Goal: Information Seeking & Learning: Learn about a topic

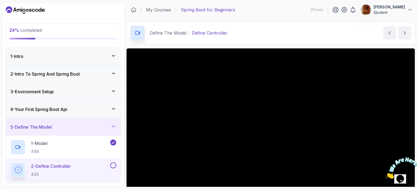
scroll to position [61, 0]
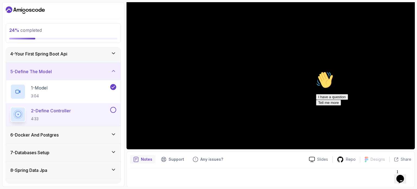
click at [409, 105] on div "Hi! How can we help? I have a question Tell me more" at bounding box center [365, 88] width 98 height 34
click at [316, 71] on icon "Chat attention grabber" at bounding box center [316, 71] width 0 height 0
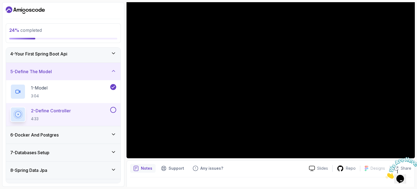
scroll to position [52, 0]
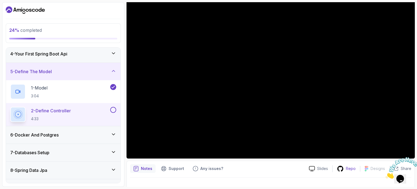
click at [350, 166] on p "Repo" at bounding box center [351, 168] width 10 height 5
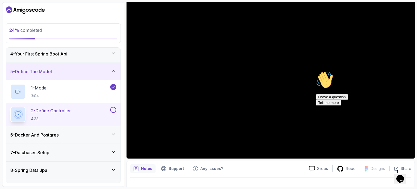
click at [316, 71] on icon "Chat attention grabber" at bounding box center [316, 71] width 0 height 0
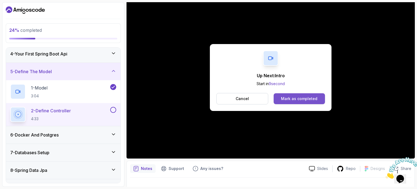
click at [300, 100] on div "Mark as completed" at bounding box center [299, 98] width 36 height 5
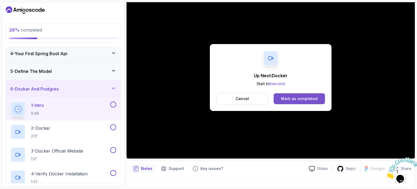
click at [305, 102] on button "Mark as completed" at bounding box center [299, 98] width 51 height 11
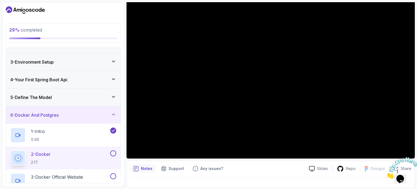
scroll to position [30, 0]
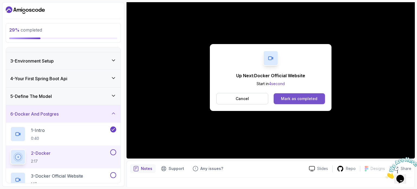
click at [312, 94] on button "Mark as completed" at bounding box center [299, 98] width 51 height 11
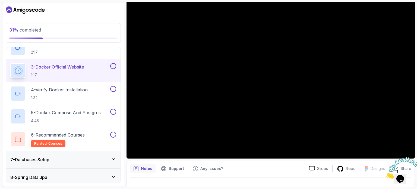
scroll to position [139, 0]
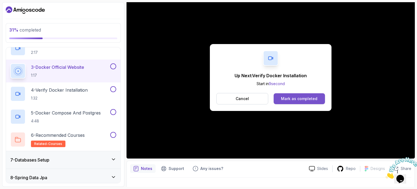
click at [288, 100] on div "Mark as completed" at bounding box center [299, 98] width 36 height 5
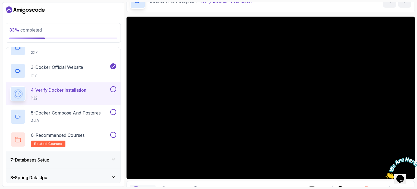
scroll to position [33, 0]
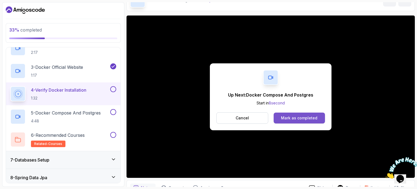
click at [293, 117] on div "Mark as completed" at bounding box center [299, 117] width 36 height 5
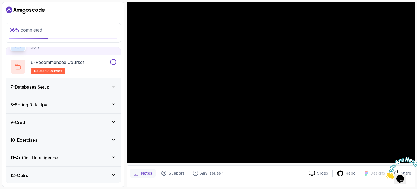
scroll to position [212, 0]
click at [115, 139] on icon at bounding box center [113, 139] width 5 height 5
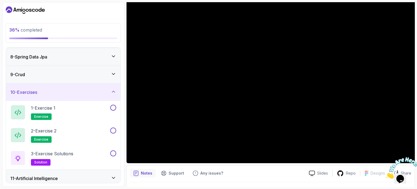
scroll to position [143, 0]
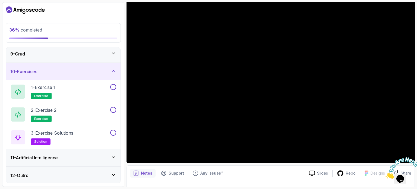
click at [101, 70] on div "10 - Exercises" at bounding box center [63, 71] width 106 height 7
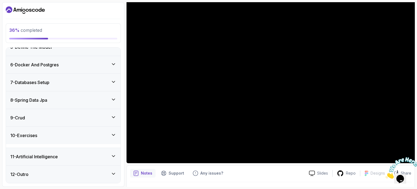
scroll to position [75, 0]
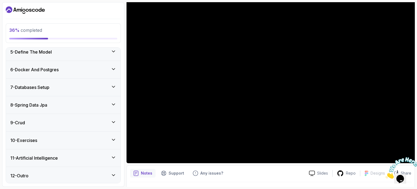
click at [100, 157] on div "11 - Artificial Intelligence" at bounding box center [63, 158] width 106 height 7
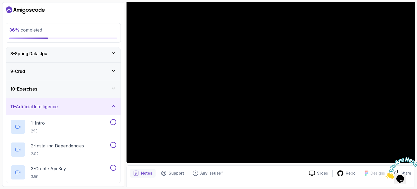
scroll to position [126, 0]
click at [112, 104] on icon at bounding box center [113, 105] width 5 height 5
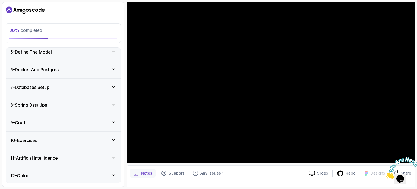
scroll to position [75, 0]
click at [102, 177] on div "12 - Outro" at bounding box center [63, 175] width 106 height 7
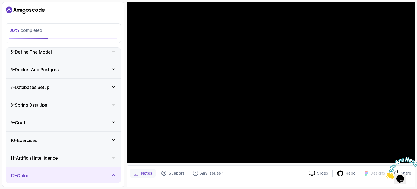
scroll to position [121, 0]
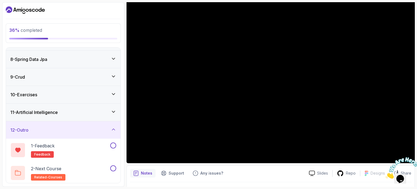
click at [99, 128] on div "12 - Outro" at bounding box center [63, 130] width 106 height 7
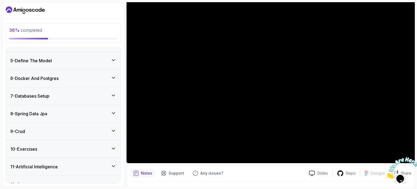
scroll to position [67, 0]
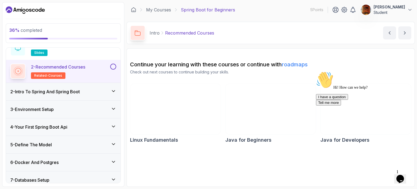
scroll to position [28, 0]
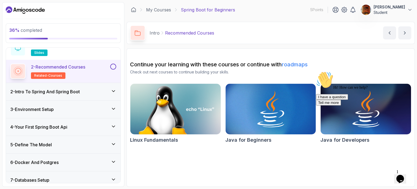
click at [115, 91] on icon at bounding box center [113, 90] width 5 height 5
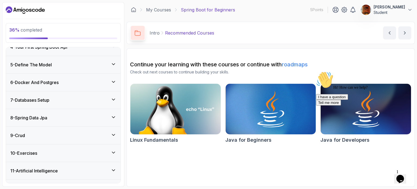
scroll to position [166, 0]
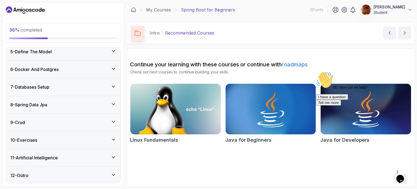
click at [106, 90] on div "7 - Databases Setup" at bounding box center [63, 86] width 115 height 17
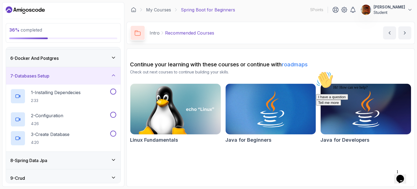
scroll to position [75, 0]
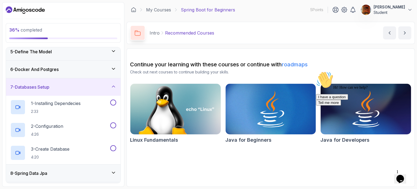
click at [109, 73] on div "6 - Docker And Postgres" at bounding box center [63, 69] width 115 height 17
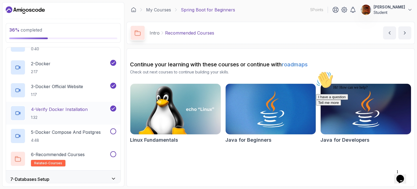
scroll to position [119, 0]
click at [85, 127] on div "5 - Docker Compose And Postgres 4:48" at bounding box center [63, 136] width 115 height 23
click at [90, 131] on p "5 - Docker Compose And Postgres" at bounding box center [66, 132] width 70 height 7
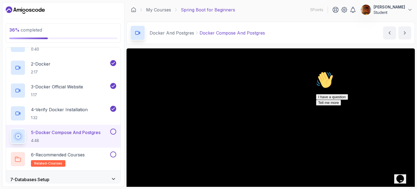
click at [316, 71] on icon "Chat attention grabber" at bounding box center [316, 71] width 0 height 0
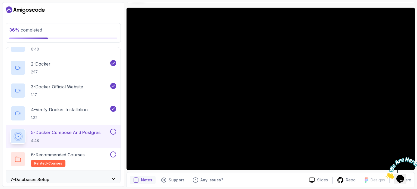
scroll to position [41, 0]
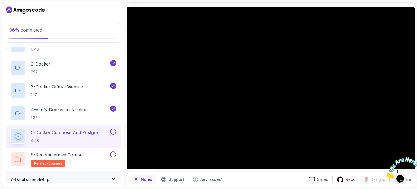
click at [348, 177] on p "Repo" at bounding box center [351, 179] width 10 height 5
click at [386, 175] on icon "Close" at bounding box center [386, 177] width 0 height 5
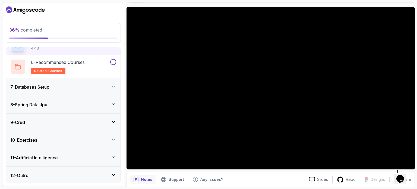
scroll to position [212, 0]
click at [113, 84] on icon at bounding box center [113, 86] width 5 height 5
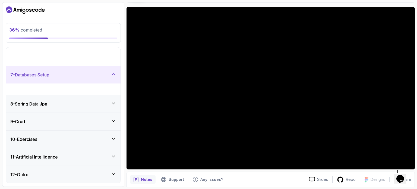
scroll to position [75, 0]
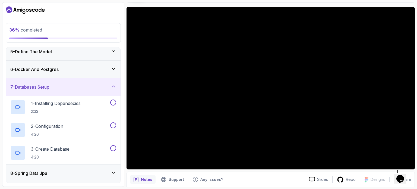
click at [111, 84] on icon at bounding box center [113, 86] width 5 height 5
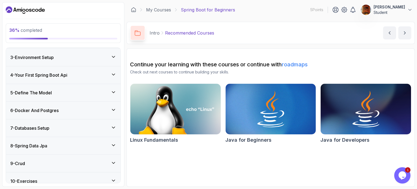
scroll to position [80, 0]
click at [71, 108] on div "6 - Docker And Postgres" at bounding box center [63, 109] width 106 height 7
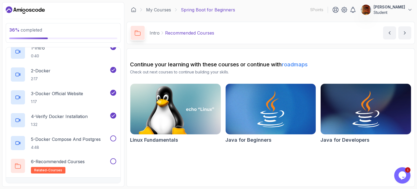
scroll to position [115, 0]
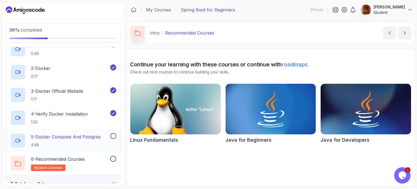
click at [81, 129] on div "5 - Docker Compose And Postgres 4:48" at bounding box center [63, 140] width 115 height 23
click at [81, 136] on p "5 - Docker Compose And Postgres" at bounding box center [66, 136] width 70 height 7
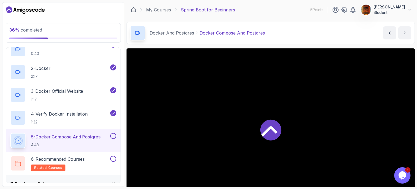
click at [268, 127] on icon at bounding box center [270, 129] width 21 height 21
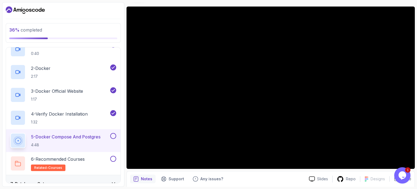
scroll to position [41, 0]
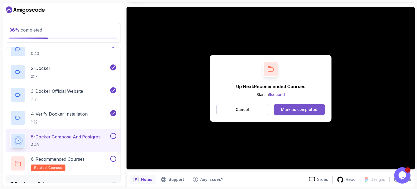
click at [283, 109] on div "Mark as completed" at bounding box center [299, 109] width 36 height 5
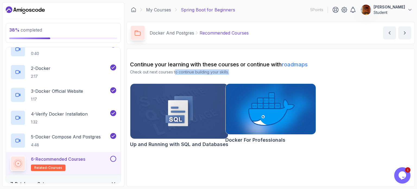
drag, startPoint x: 175, startPoint y: 70, endPoint x: 241, endPoint y: 68, distance: 66.3
click at [241, 68] on div "Continue your learning with these courses or continue with roadmaps Check out n…" at bounding box center [270, 68] width 281 height 14
drag, startPoint x: 196, startPoint y: 59, endPoint x: 244, endPoint y: 58, distance: 48.3
click at [244, 58] on section "Continue your learning with these courses or continue with roadmaps Check out n…" at bounding box center [271, 117] width 288 height 138
click at [180, 161] on section "Continue your learning with these courses or continue with roadmaps Check out n…" at bounding box center [271, 117] width 288 height 138
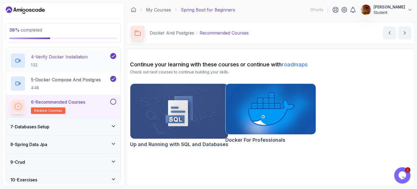
scroll to position [172, 0]
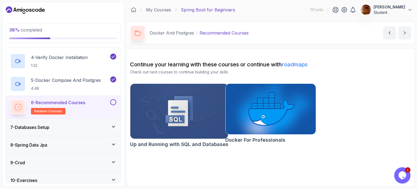
click at [79, 129] on div "7 - Databases Setup" at bounding box center [63, 127] width 106 height 7
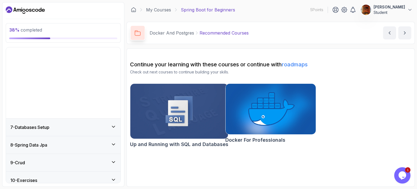
scroll to position [75, 0]
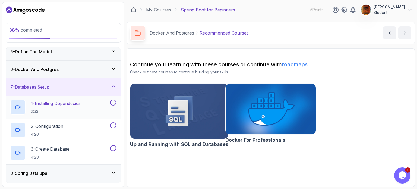
click at [80, 105] on p "1 - Installing Dependecies" at bounding box center [56, 103] width 50 height 7
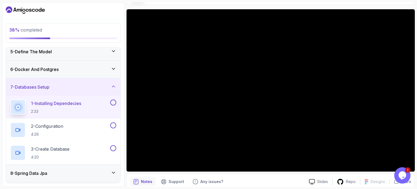
scroll to position [40, 0]
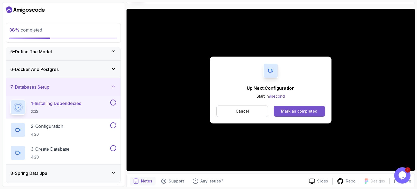
click at [290, 110] on div "Mark as completed" at bounding box center [299, 110] width 36 height 5
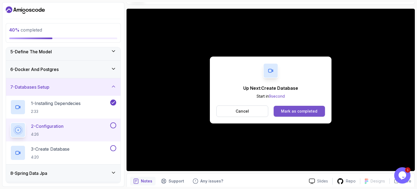
click at [291, 110] on div "Mark as completed" at bounding box center [299, 110] width 36 height 5
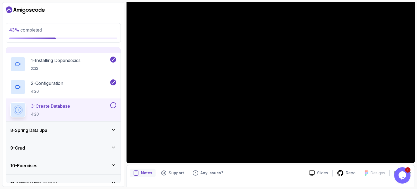
scroll to position [117, 0]
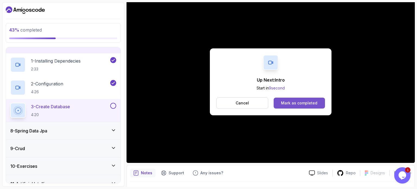
click at [285, 107] on button "Mark as completed" at bounding box center [299, 102] width 51 height 11
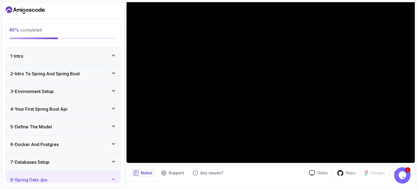
click at [62, 142] on div "6 - Docker And Postgres" at bounding box center [63, 144] width 106 height 7
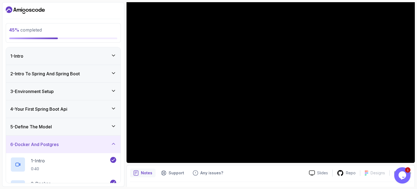
click at [62, 142] on div "6 - Docker And Postgres" at bounding box center [63, 144] width 106 height 7
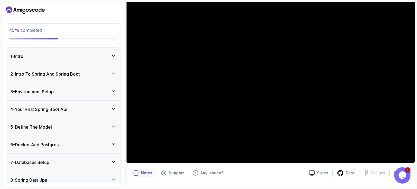
click at [66, 156] on div "7 - Databases Setup" at bounding box center [63, 161] width 115 height 17
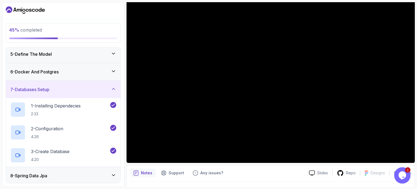
scroll to position [77, 0]
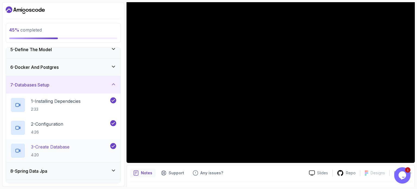
click at [81, 145] on div "3 - Create Database 4:20" at bounding box center [59, 150] width 99 height 15
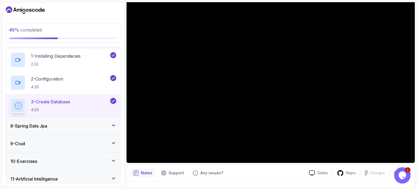
scroll to position [125, 0]
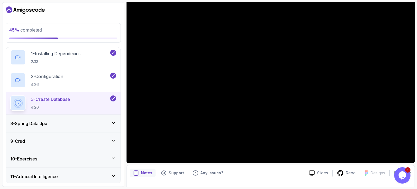
click at [59, 124] on div "8 - Spring Data Jpa" at bounding box center [63, 123] width 106 height 7
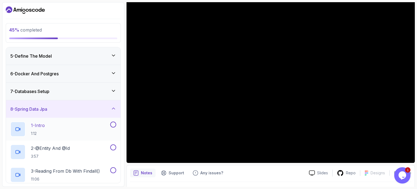
scroll to position [70, 0]
click at [61, 95] on div "7 - Databases Setup" at bounding box center [63, 91] width 115 height 17
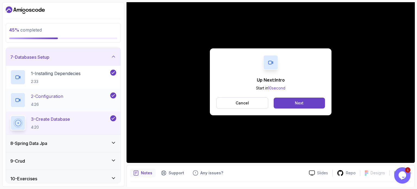
scroll to position [111, 0]
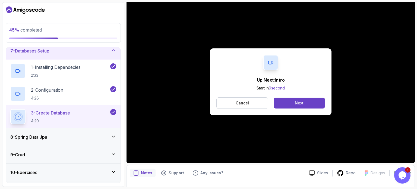
click at [290, 96] on div "Up Next: Intro Start in 9 second Cancel Next" at bounding box center [271, 81] width 122 height 67
click at [282, 100] on button "Next" at bounding box center [299, 102] width 51 height 11
